Goal: Information Seeking & Learning: Learn about a topic

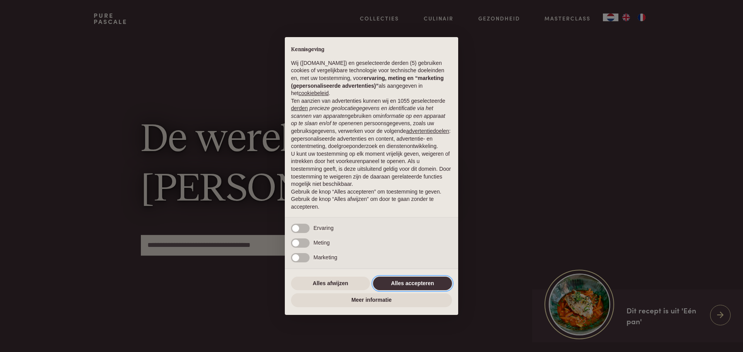
click at [400, 285] on button "Alles accepteren" at bounding box center [412, 284] width 79 height 14
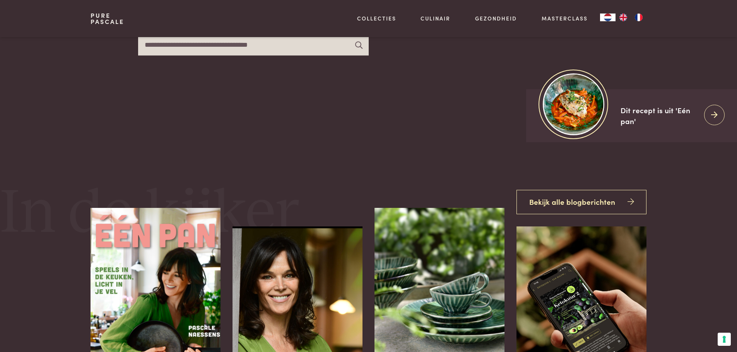
scroll to position [359, 0]
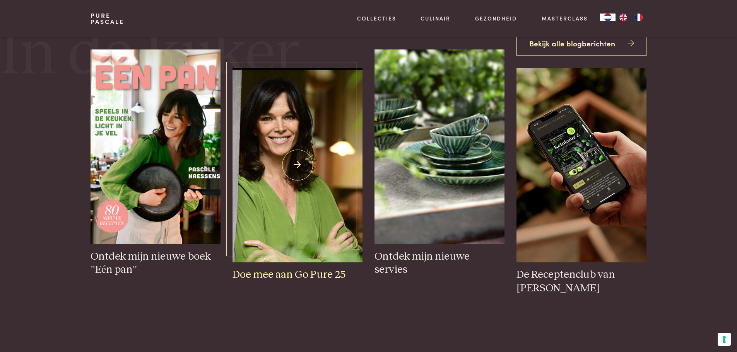
click at [289, 220] on img at bounding box center [297, 165] width 130 height 195
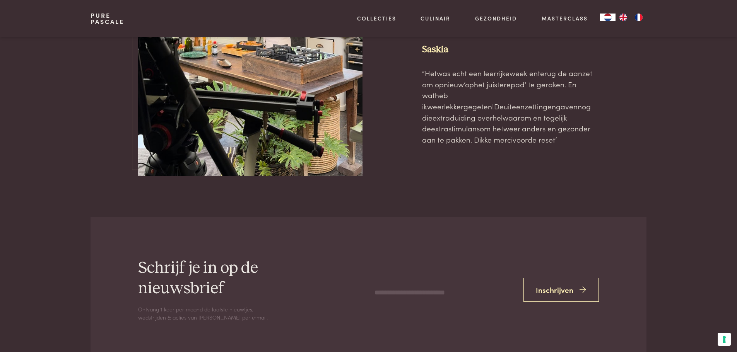
scroll to position [2682, 0]
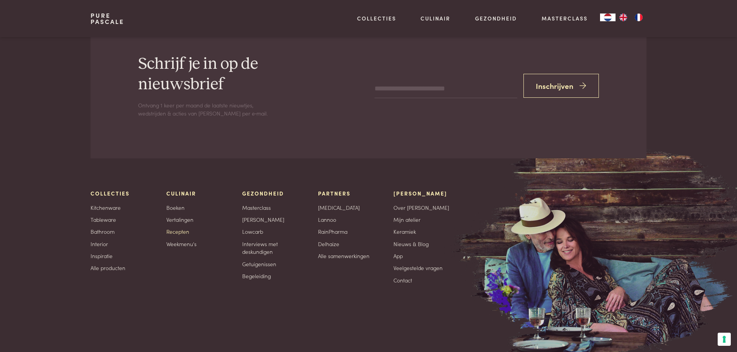
click at [185, 228] on link "Recepten" at bounding box center [177, 232] width 23 height 8
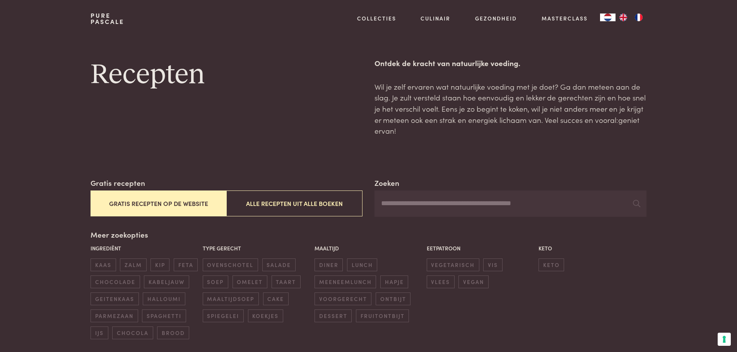
click at [183, 202] on button "Gratis recepten op de website" at bounding box center [159, 204] width 136 height 26
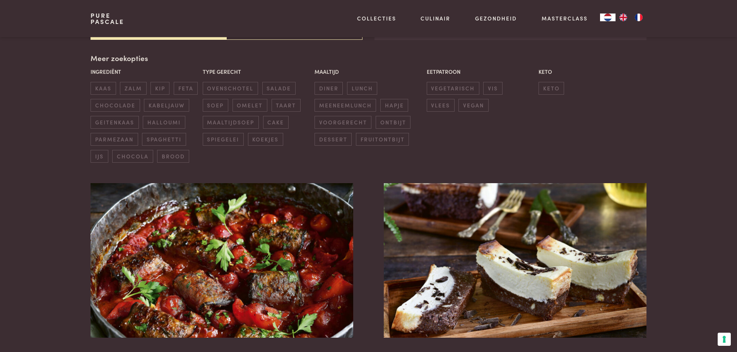
scroll to position [178, 0]
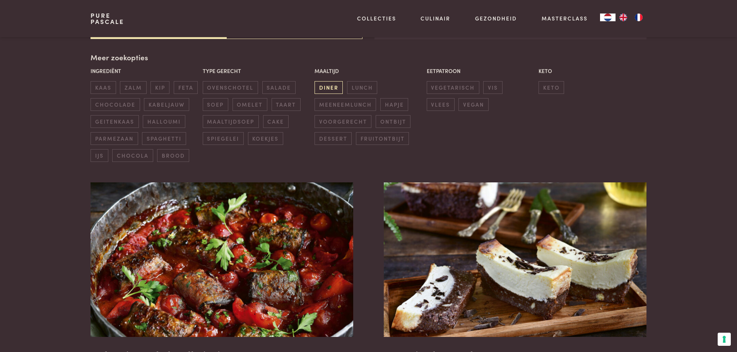
click at [329, 90] on span "diner" at bounding box center [328, 87] width 28 height 13
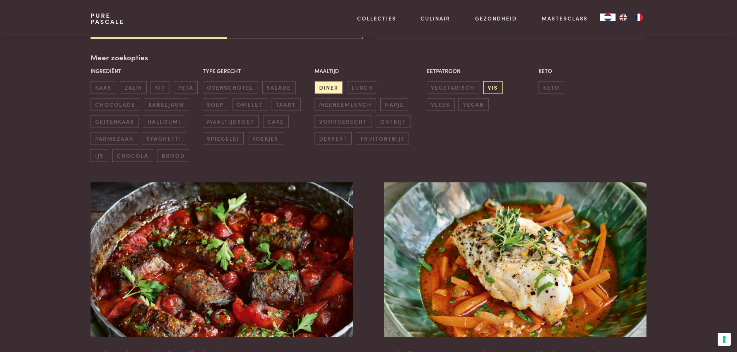
click at [489, 91] on span "vis" at bounding box center [492, 87] width 19 height 13
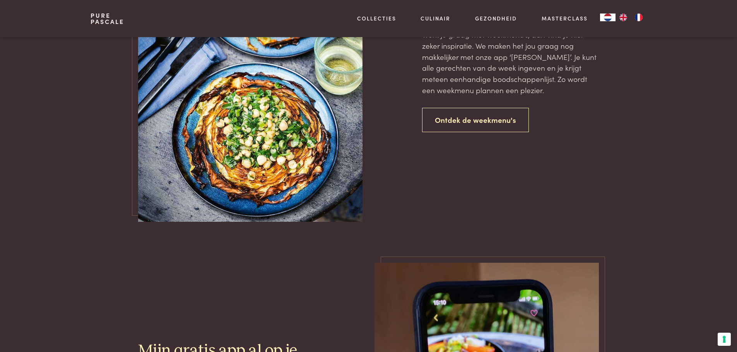
scroll to position [1850, 0]
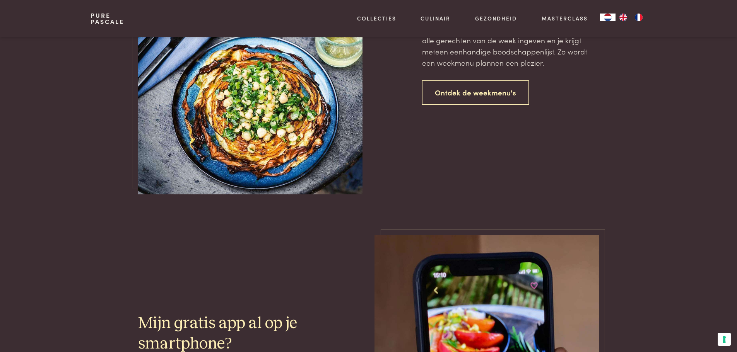
click at [483, 107] on div "Ontdek de weekmenu’s van Pascale Werk je graag met weekmenu’s, dan vind je hier…" at bounding box center [510, 26] width 177 height 336
click at [476, 96] on link "Ontdek de weekmenu's" at bounding box center [475, 92] width 107 height 24
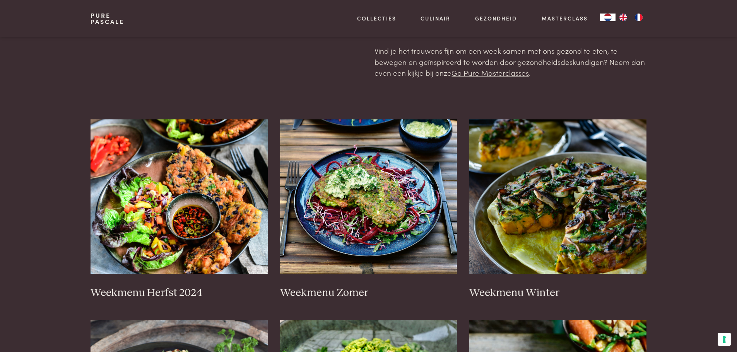
scroll to position [89, 0]
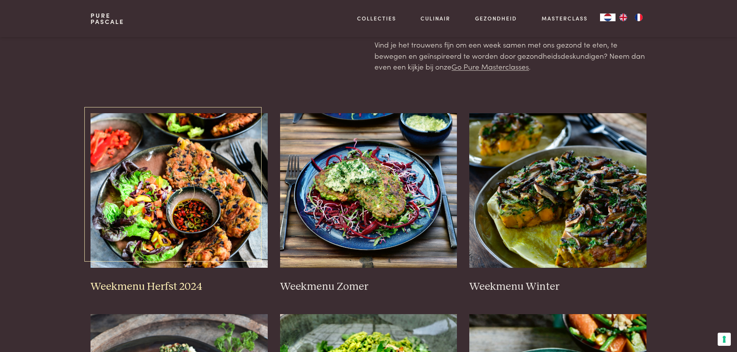
click at [241, 212] on img at bounding box center [179, 190] width 177 height 155
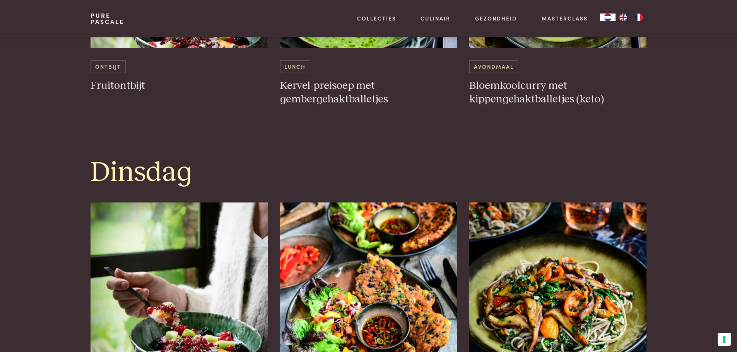
scroll to position [590, 0]
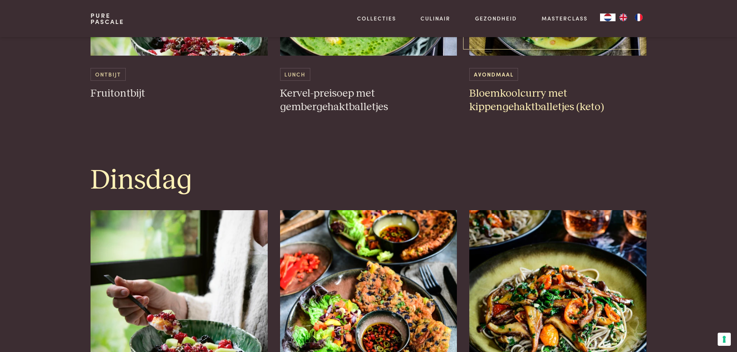
click at [545, 97] on h3 "Bloemkoolcurry met kippengehaktballetjes (keto)" at bounding box center [557, 100] width 177 height 27
